Goal: Information Seeking & Learning: Learn about a topic

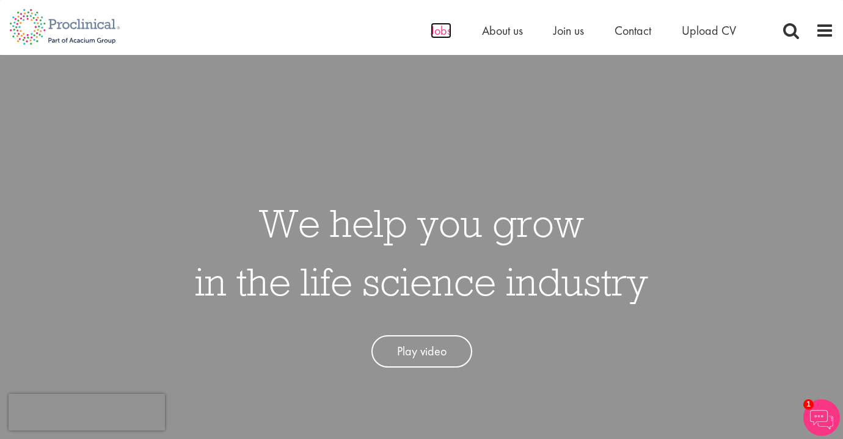
click at [447, 31] on span "Jobs" at bounding box center [441, 31] width 21 height 16
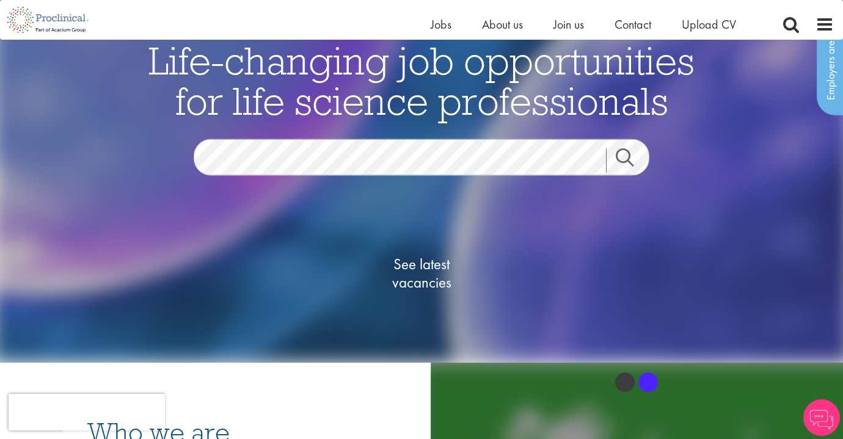
scroll to position [70, 0]
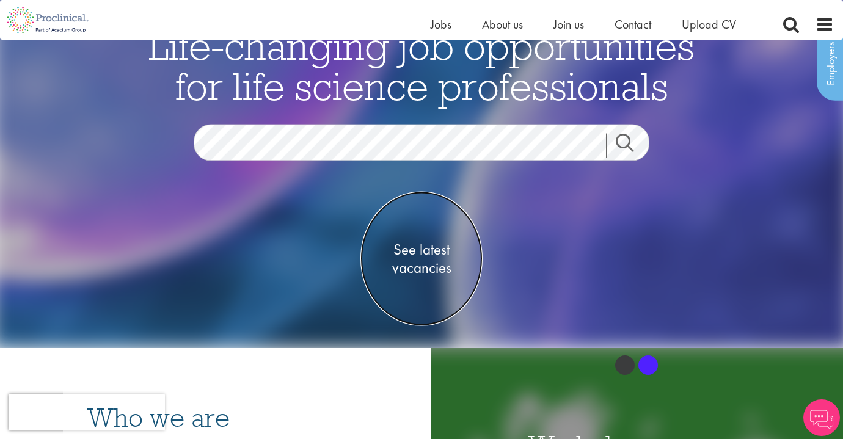
click at [423, 258] on span "See latest vacancies" at bounding box center [421, 259] width 122 height 37
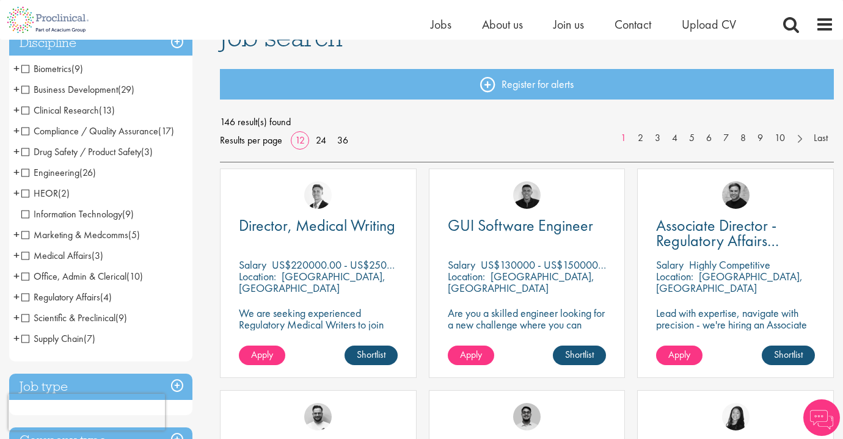
scroll to position [119, 0]
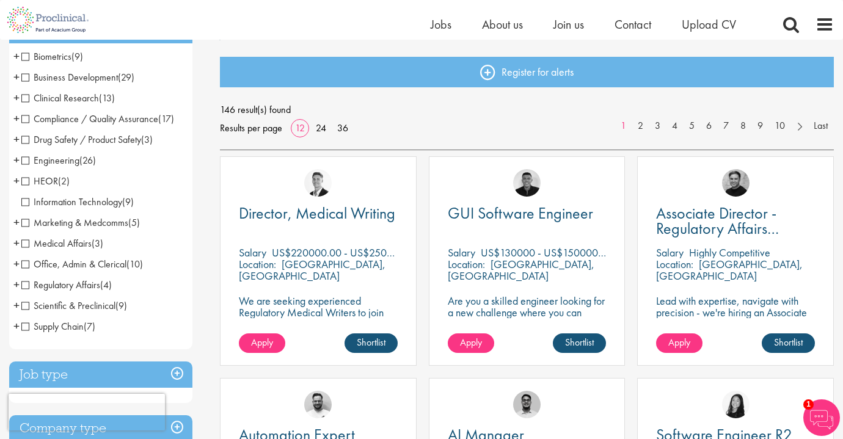
click at [15, 228] on span "+" at bounding box center [16, 222] width 6 height 18
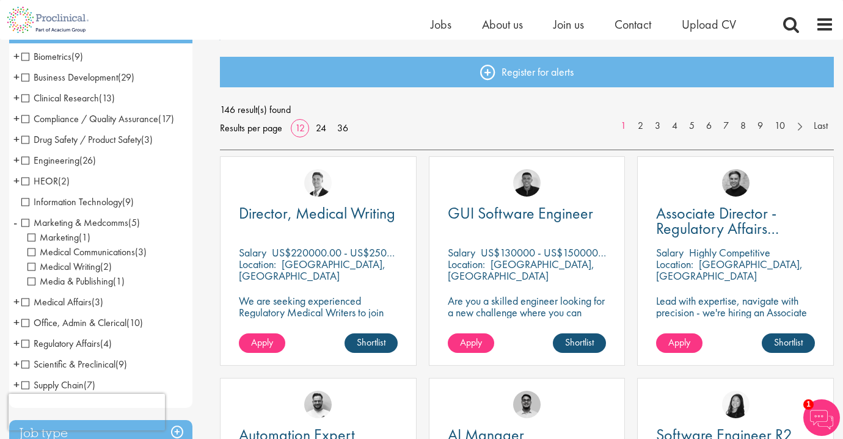
click at [18, 77] on span "+" at bounding box center [16, 77] width 6 height 18
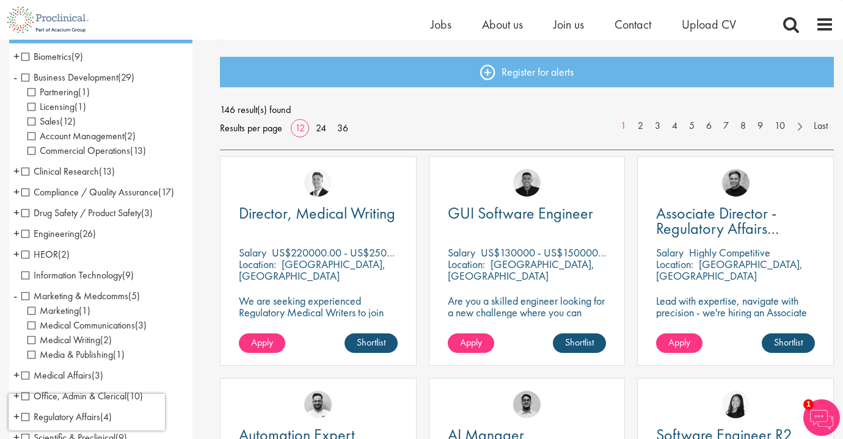
click at [34, 95] on span "Partnering" at bounding box center [52, 92] width 51 height 13
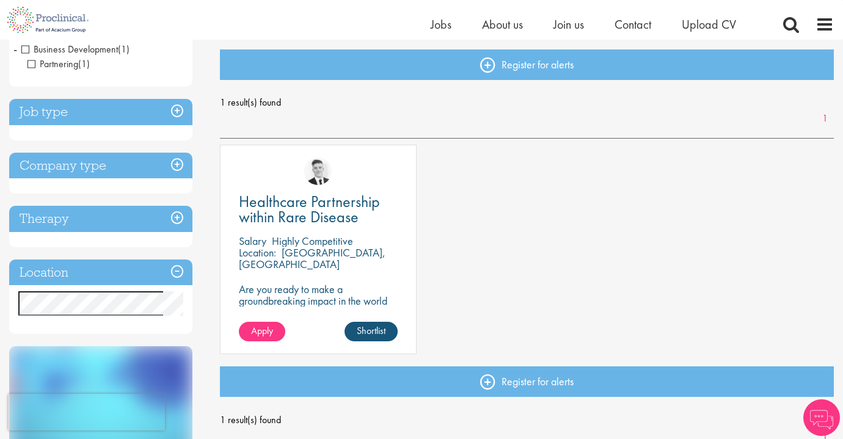
scroll to position [129, 0]
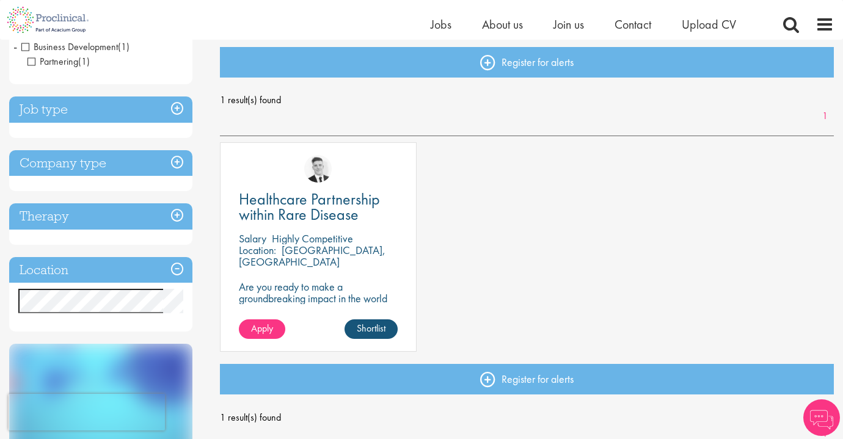
click at [26, 42] on span "Business Development" at bounding box center [69, 46] width 97 height 13
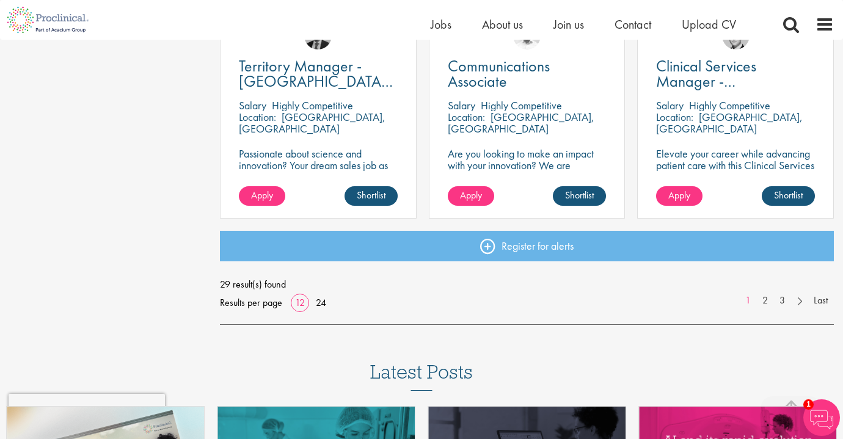
scroll to position [934, 0]
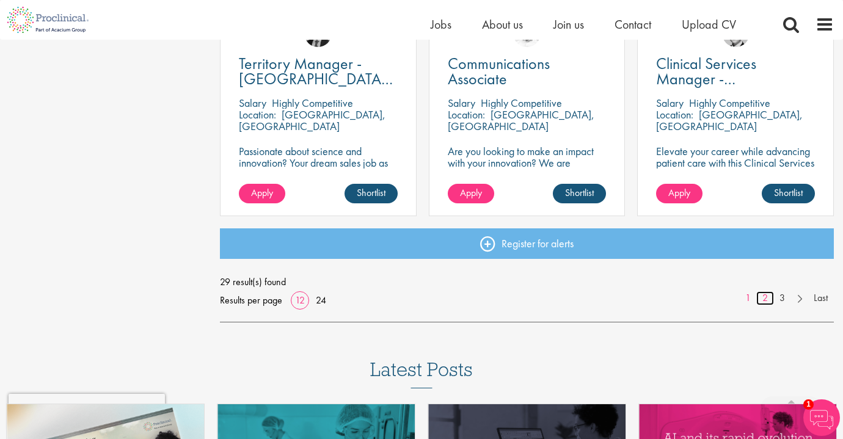
click at [767, 300] on link "2" at bounding box center [765, 298] width 18 height 14
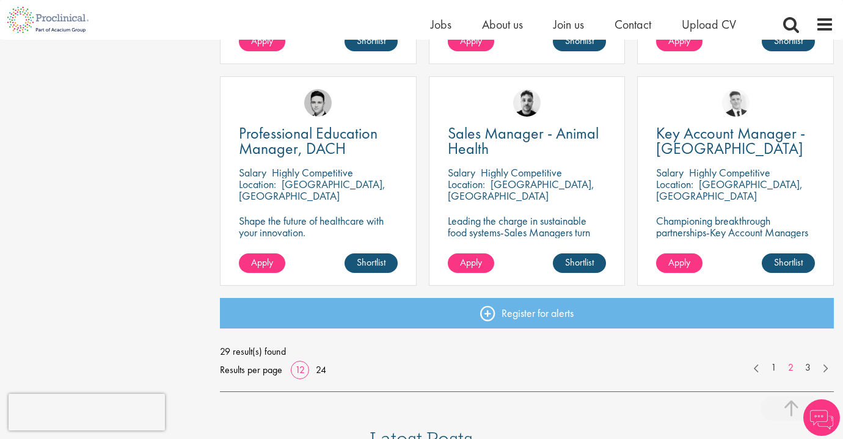
scroll to position [867, 0]
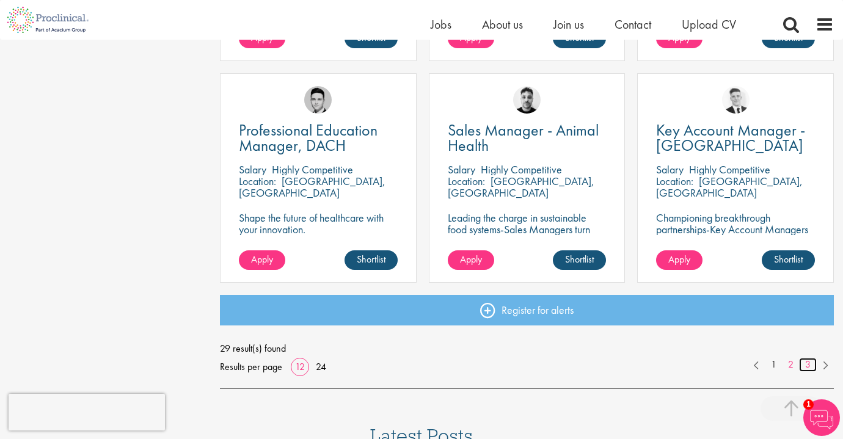
click at [809, 368] on link "3" at bounding box center [808, 365] width 18 height 14
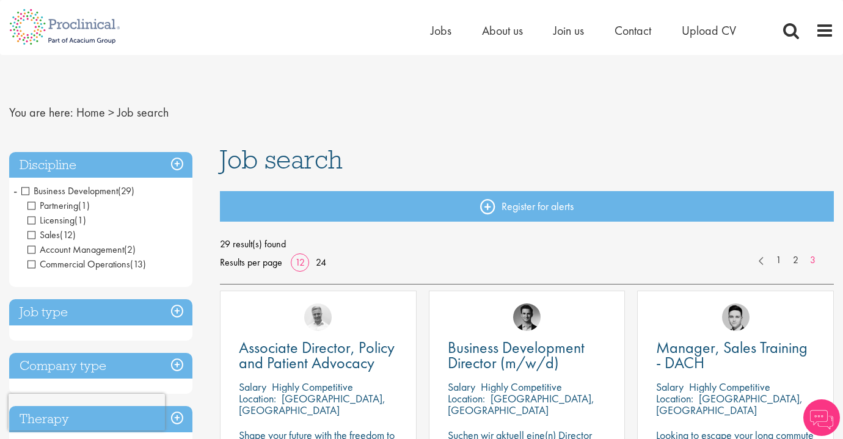
click at [21, 194] on span "Business Development" at bounding box center [69, 190] width 97 height 13
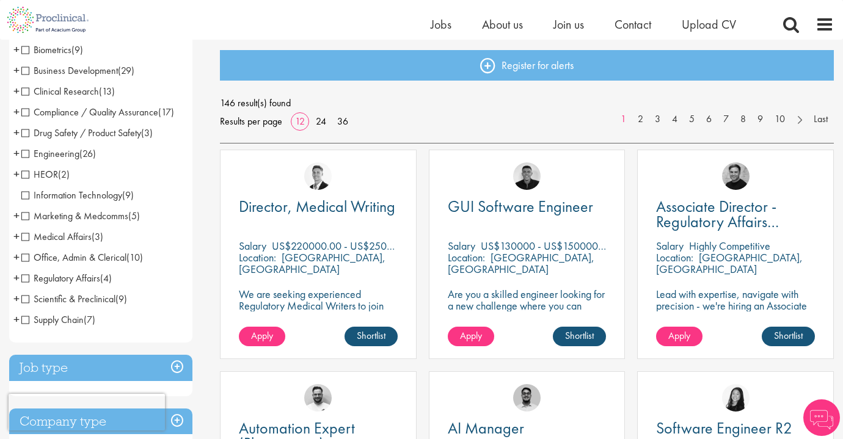
scroll to position [127, 0]
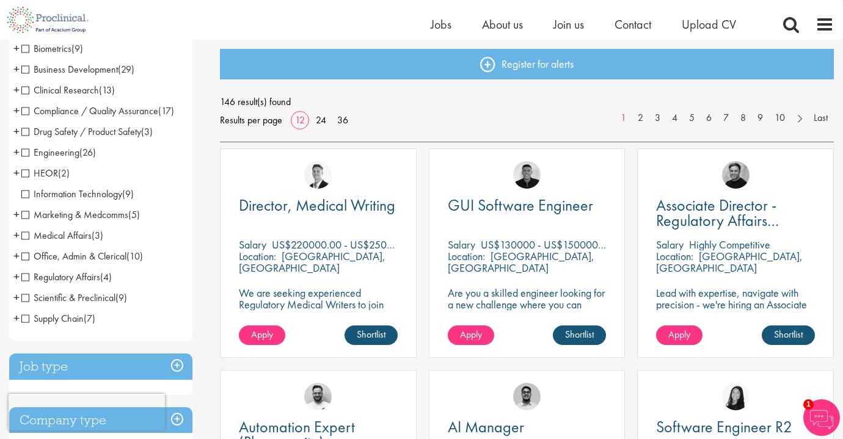
click at [26, 215] on span "Marketing & Medcomms" at bounding box center [74, 214] width 107 height 13
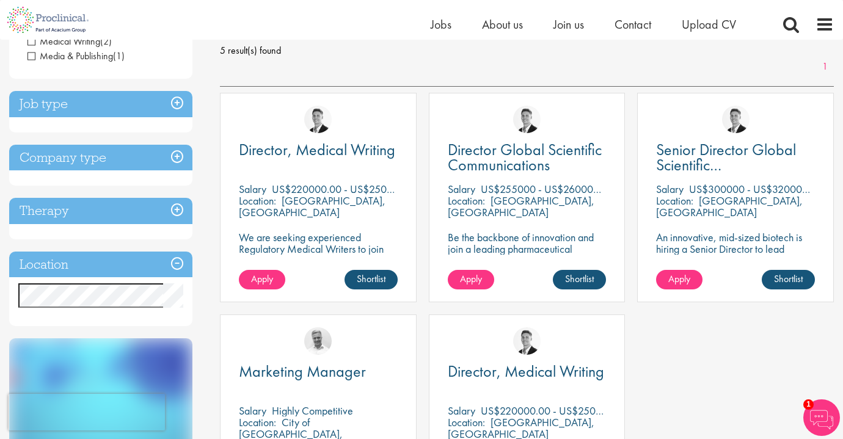
scroll to position [90, 0]
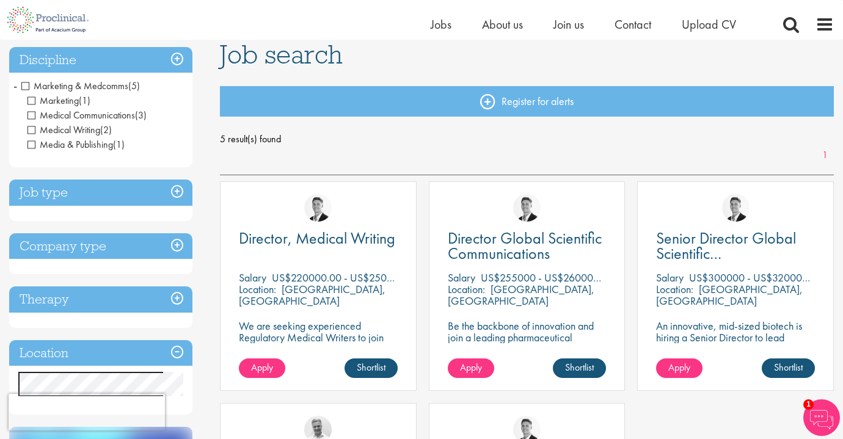
click at [21, 82] on span "Marketing & Medcomms" at bounding box center [74, 85] width 107 height 13
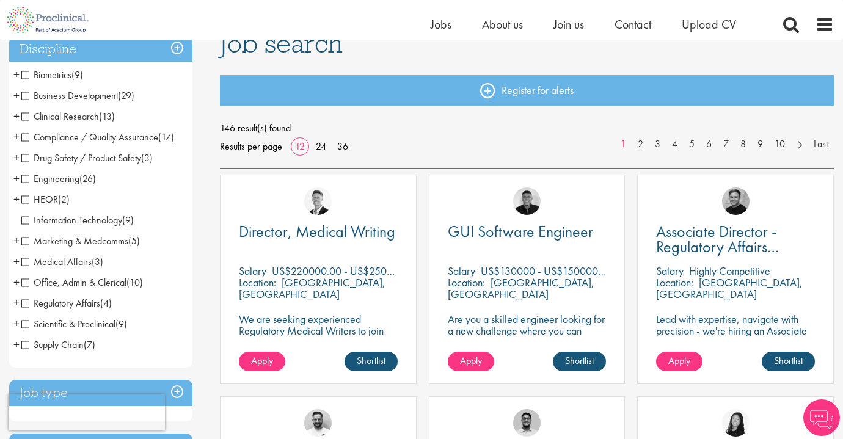
scroll to position [101, 0]
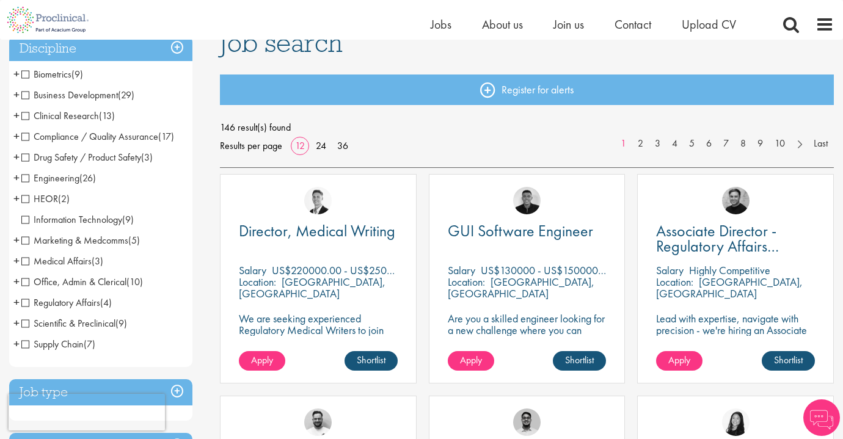
click at [13, 195] on span "+" at bounding box center [16, 198] width 6 height 18
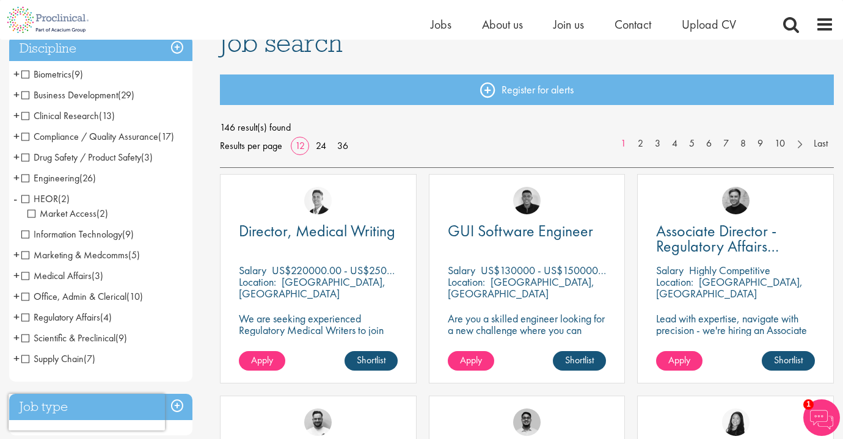
click at [13, 195] on span "-" at bounding box center [15, 198] width 4 height 18
